Goal: Manage account settings

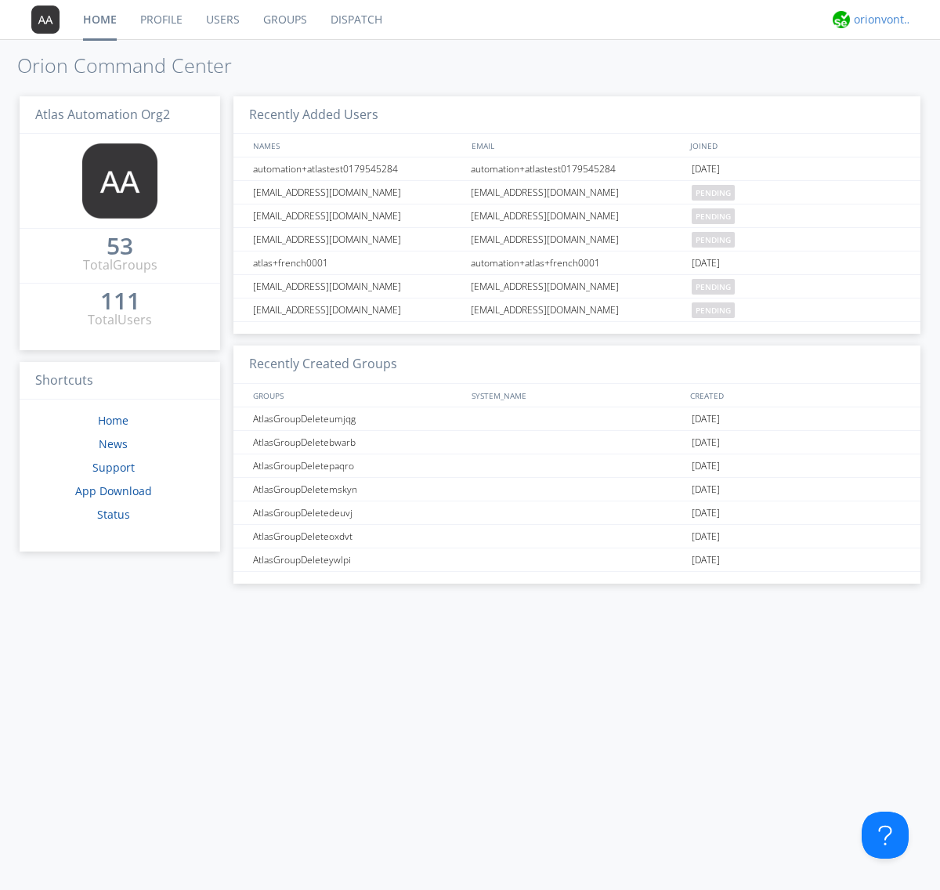
click at [879, 20] on div "orionvontas+atlas+automation+org2" at bounding box center [883, 20] width 59 height 16
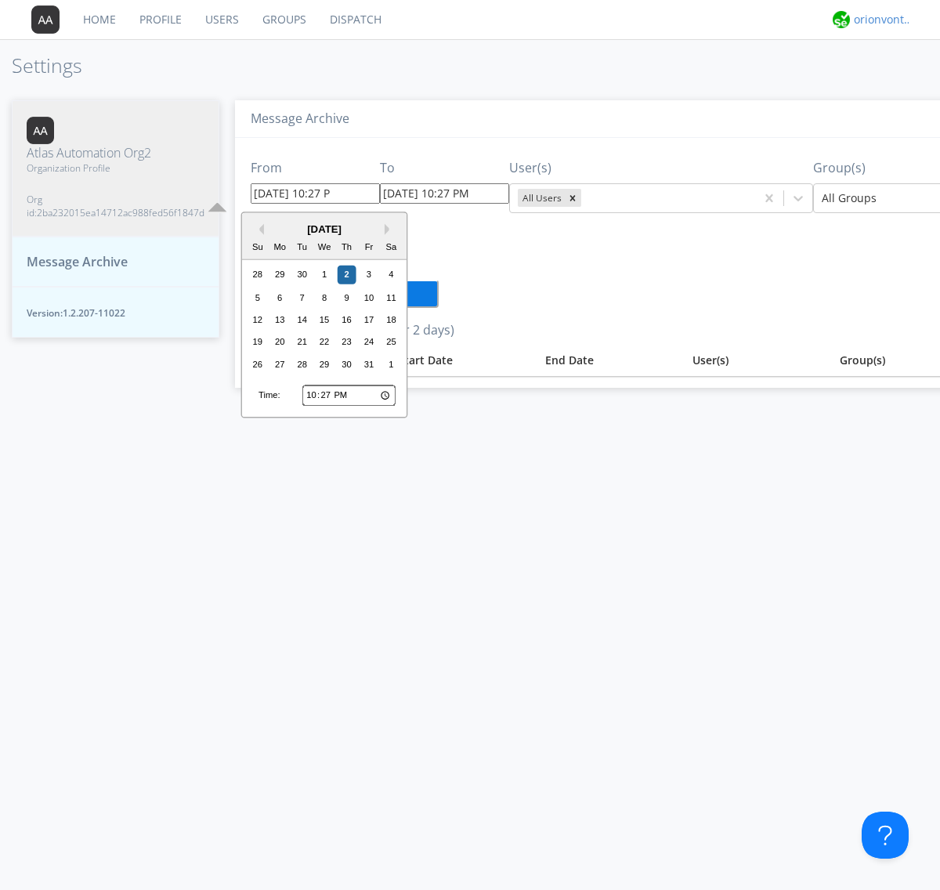
type input "[DATE] 10:27 PM"
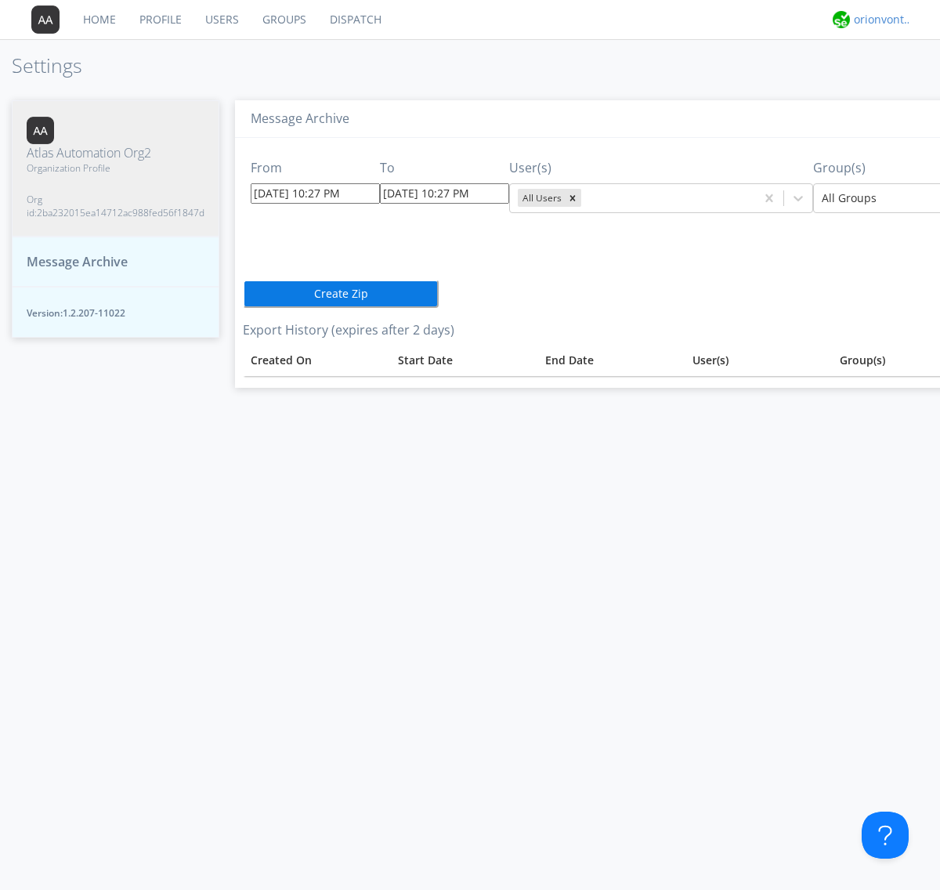
click at [879, 20] on div "orionvontas+atlas+automation+org2" at bounding box center [883, 20] width 59 height 16
